Goal: Check status: Check status

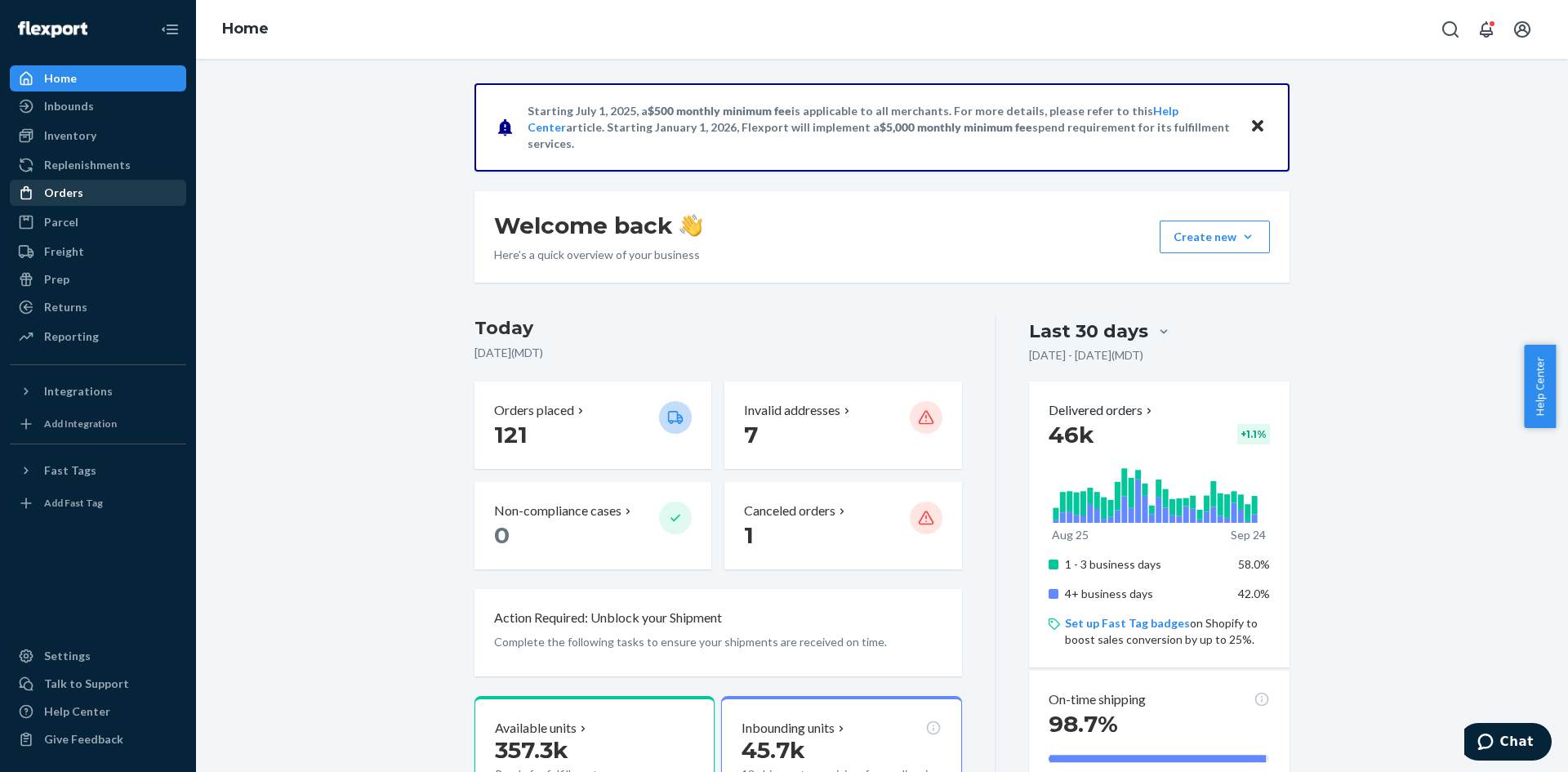
click at [63, 198] on div "Orders" at bounding box center [64, 192] width 40 height 16
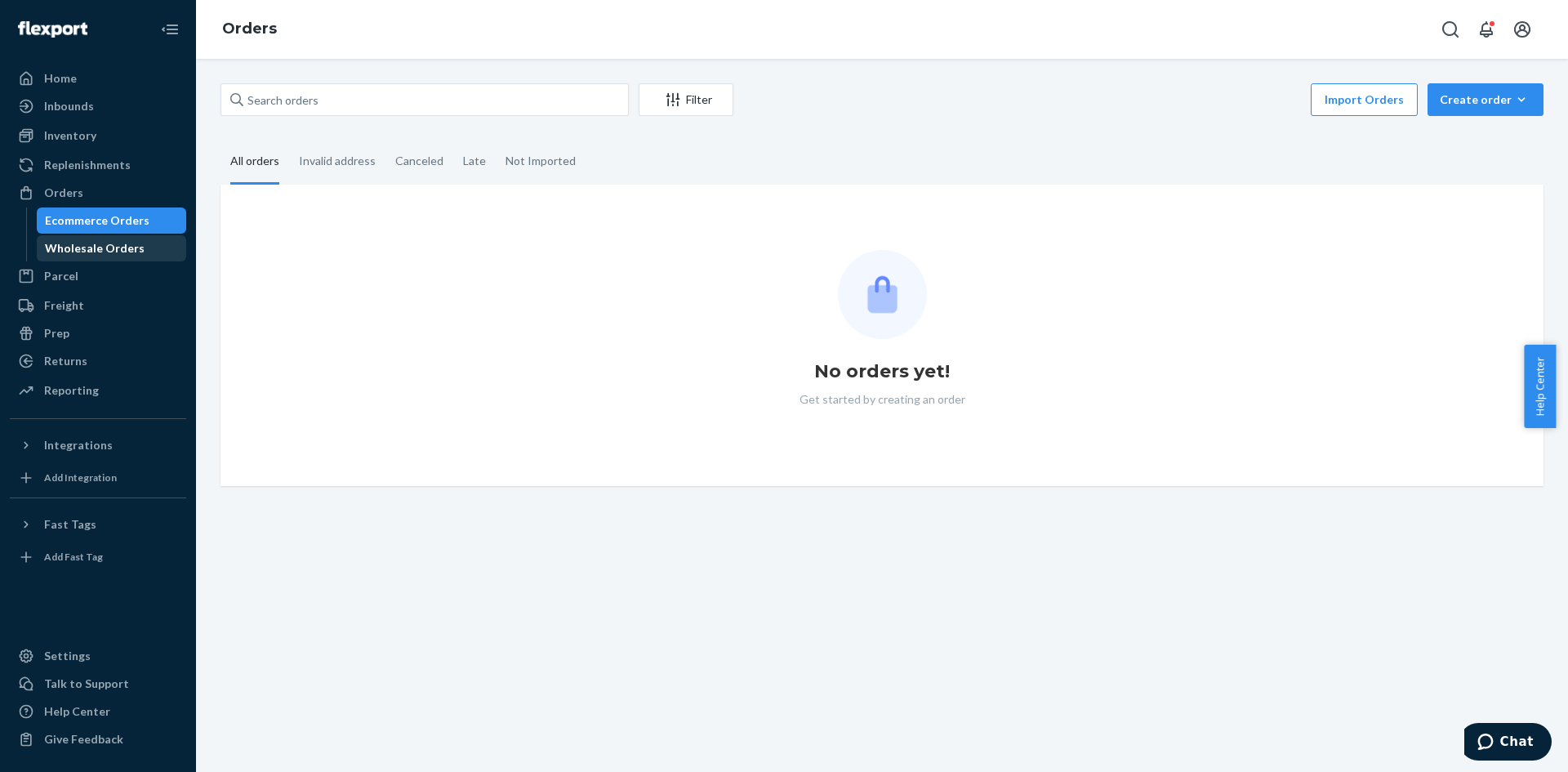
click at [81, 249] on div "Wholesale Orders" at bounding box center [94, 248] width 100 height 16
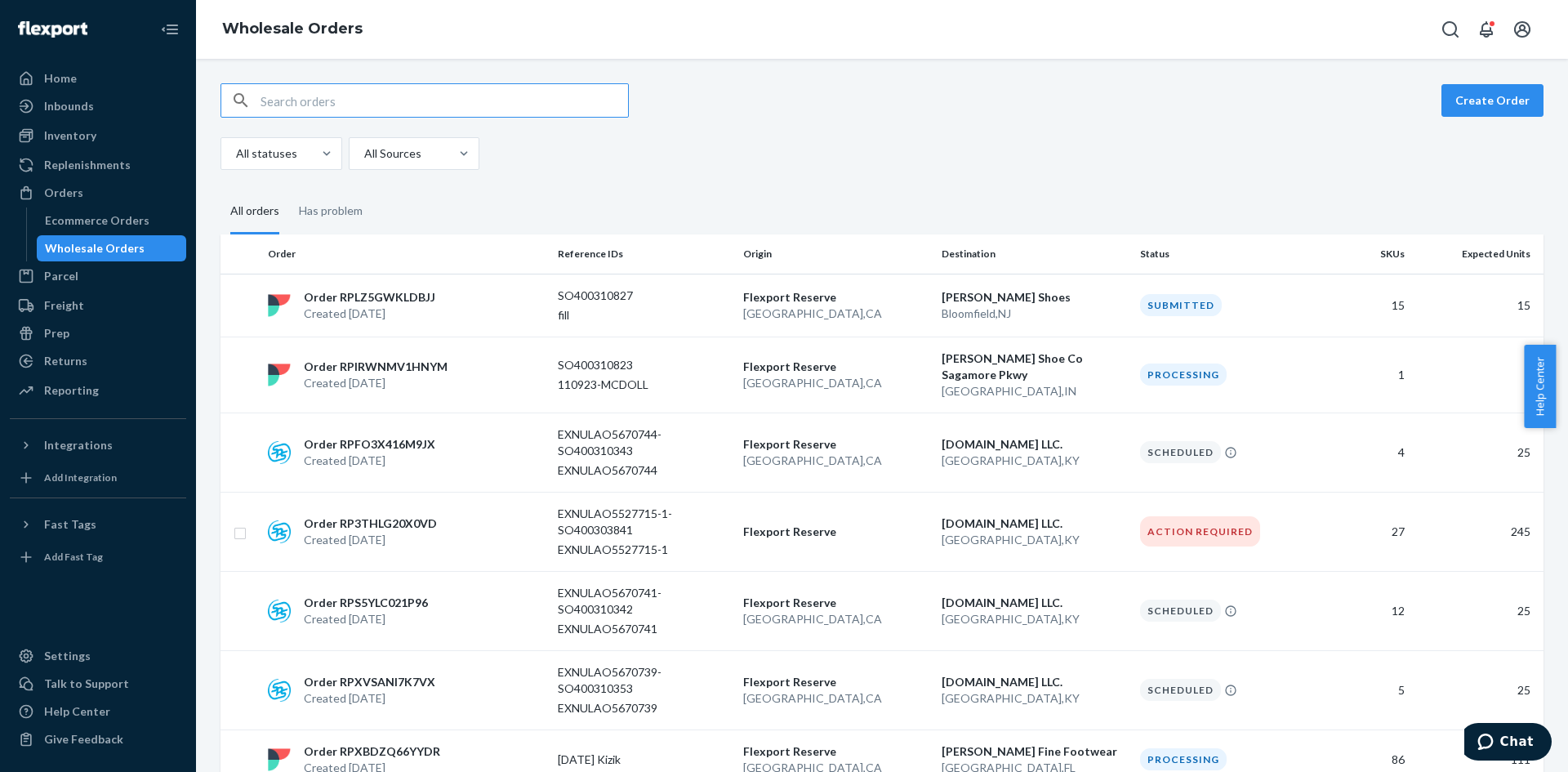
click at [295, 102] on input "text" at bounding box center [444, 100] width 368 height 33
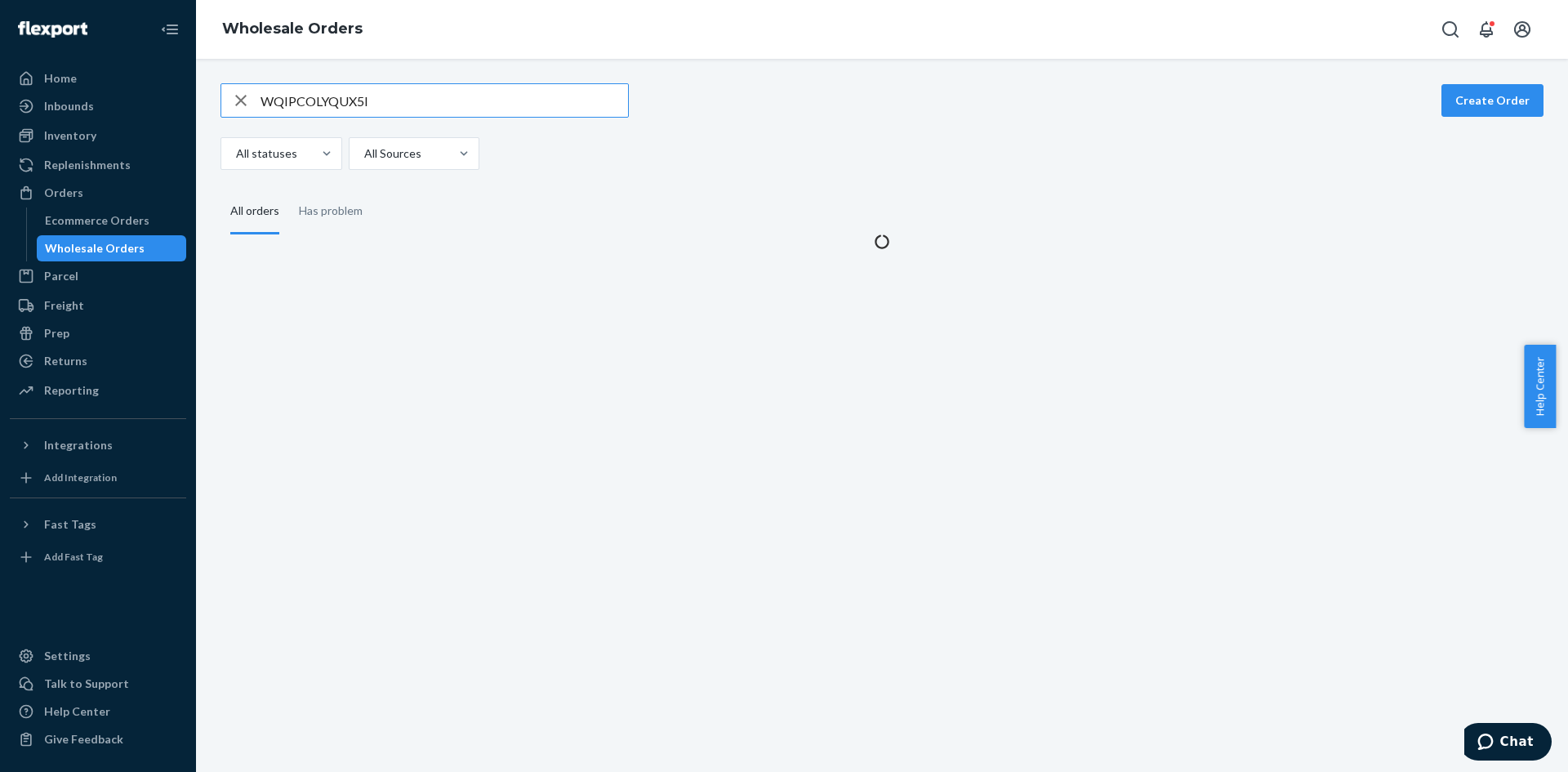
type input "WQIPCOLYQUX5I"
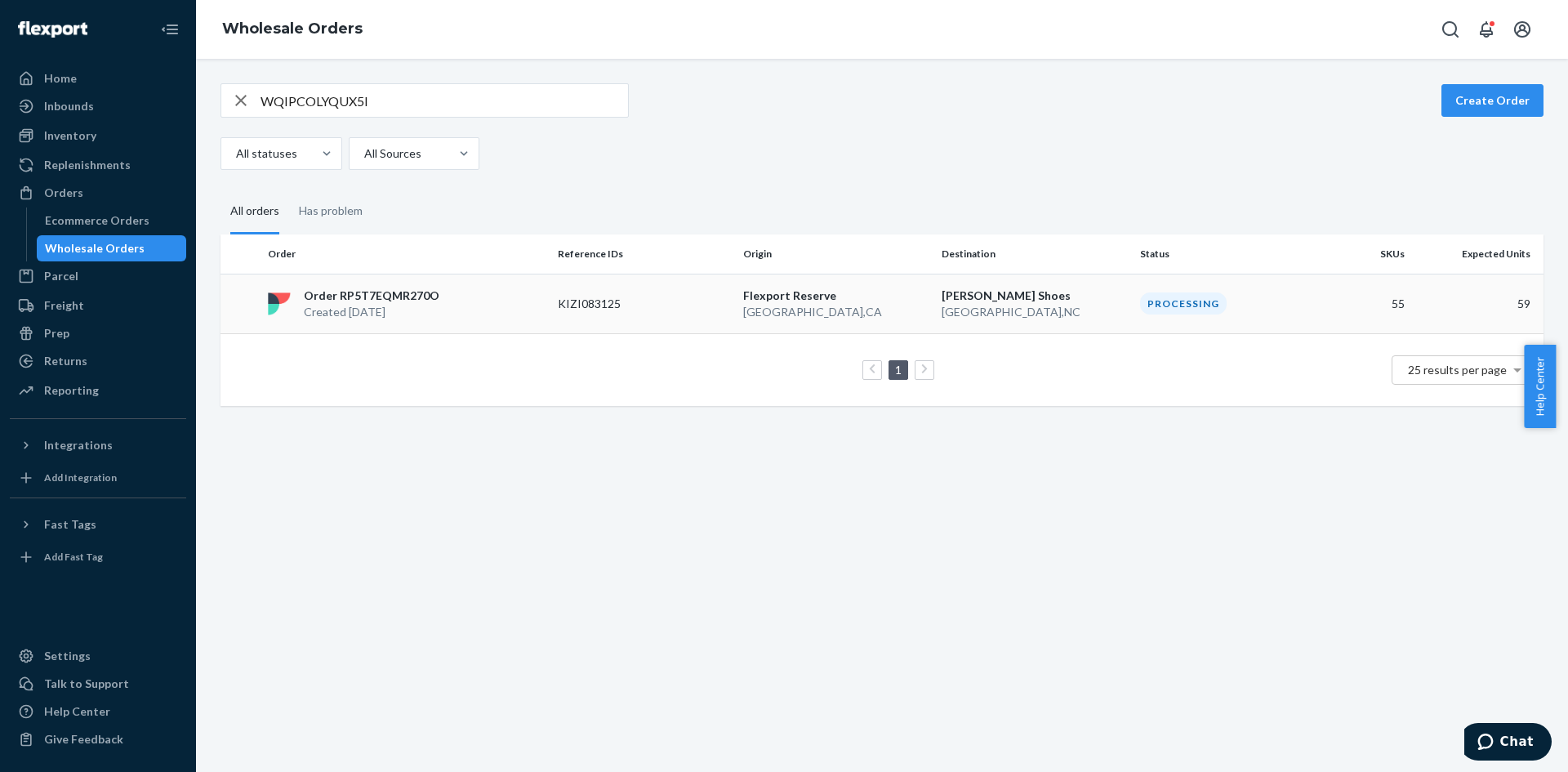
click at [416, 286] on td "Order RP5T7EQMR270O Created [DATE]" at bounding box center [406, 303] width 290 height 59
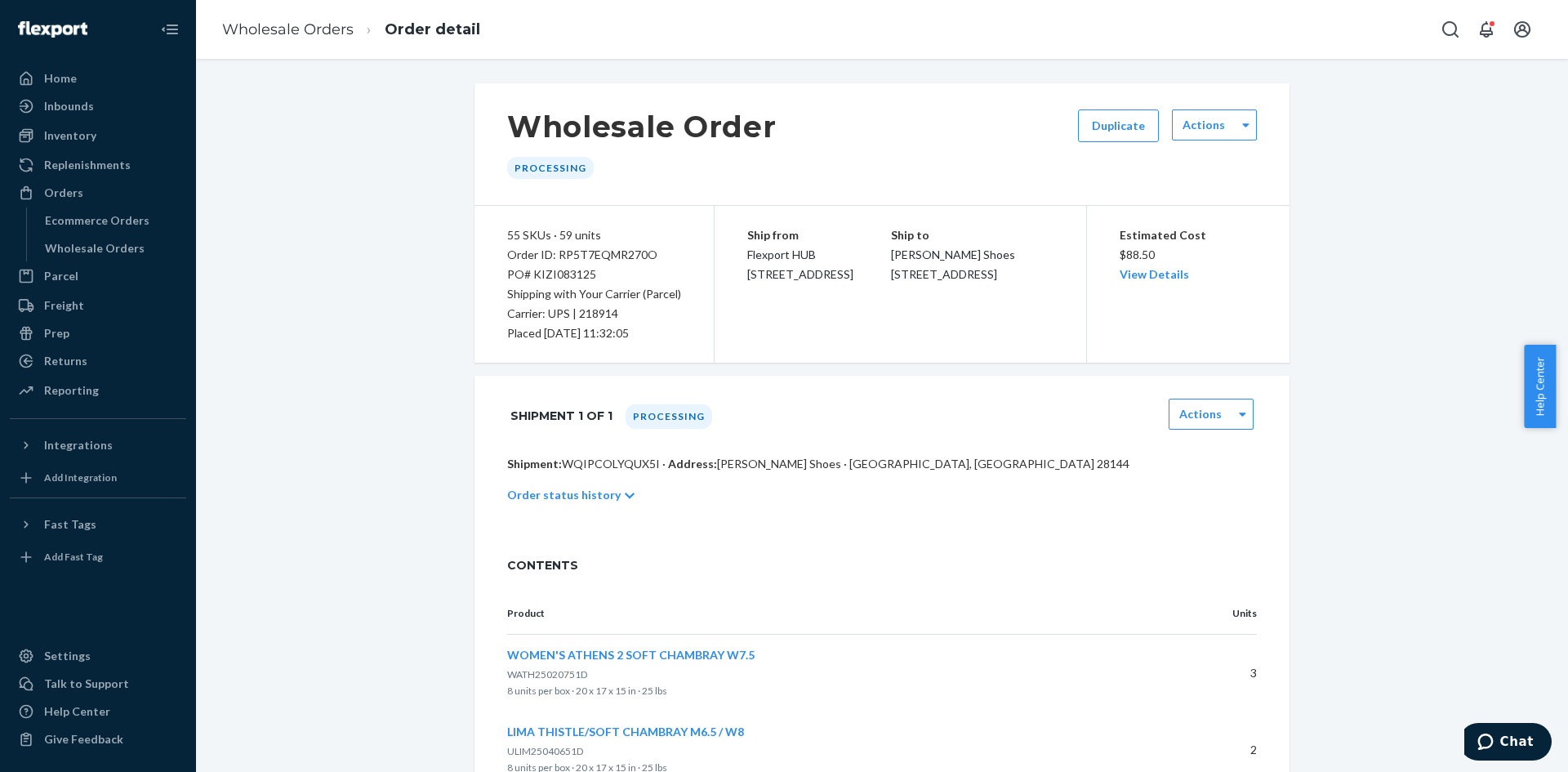
click at [580, 493] on p "Order status history" at bounding box center [564, 495] width 113 height 16
